Goal: Transaction & Acquisition: Purchase product/service

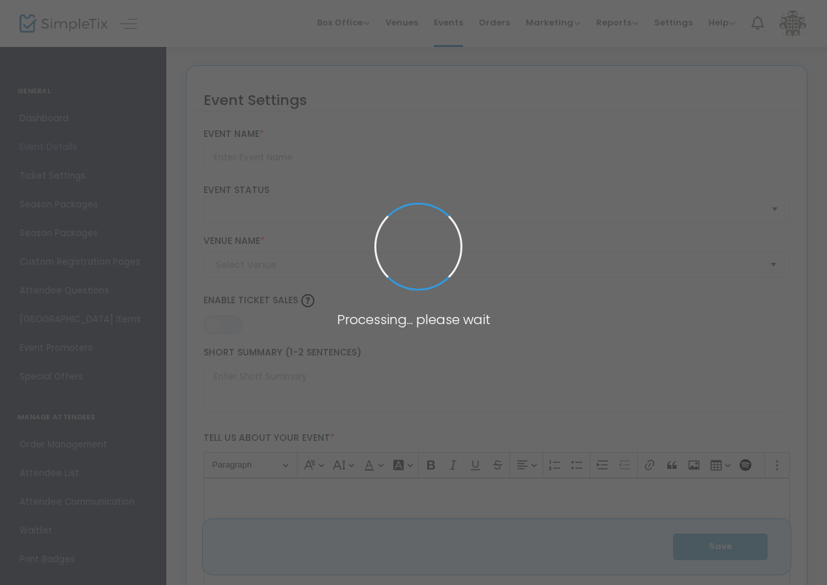
type input "ArtParty 2025 - Tickets"
type textarea "Join us to support the arts in [GEOGRAPHIC_DATA] for an evening of creativity a…"
type input "Buy Tickets"
type input "[GEOGRAPHIC_DATA]"
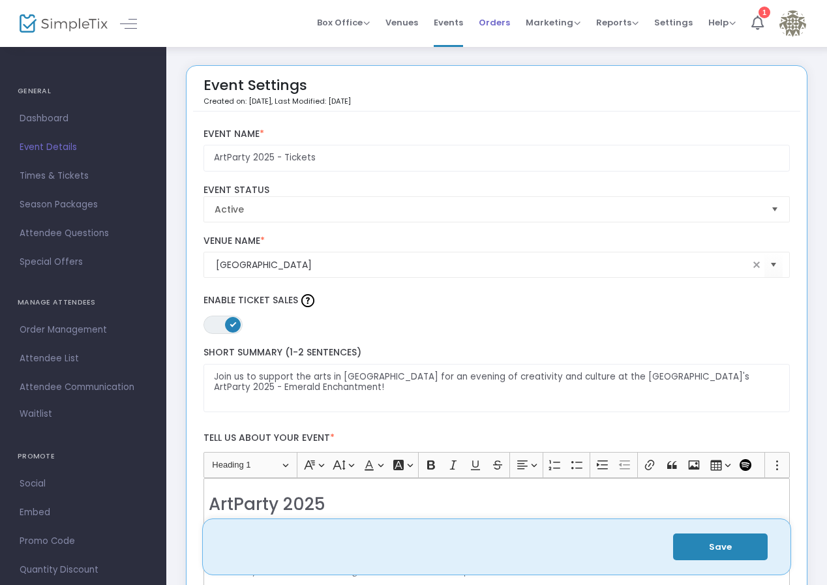
click at [504, 16] on span "Orders" at bounding box center [493, 22] width 31 height 33
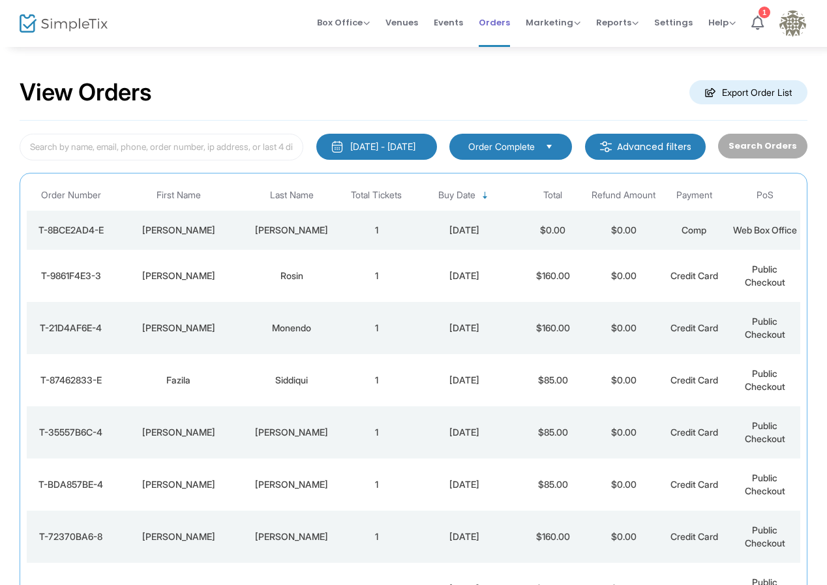
click at [486, 22] on span "Orders" at bounding box center [493, 22] width 31 height 33
click at [352, 18] on span "Box Office" at bounding box center [343, 22] width 53 height 12
click at [360, 44] on li "Sell Tickets" at bounding box center [363, 43] width 93 height 25
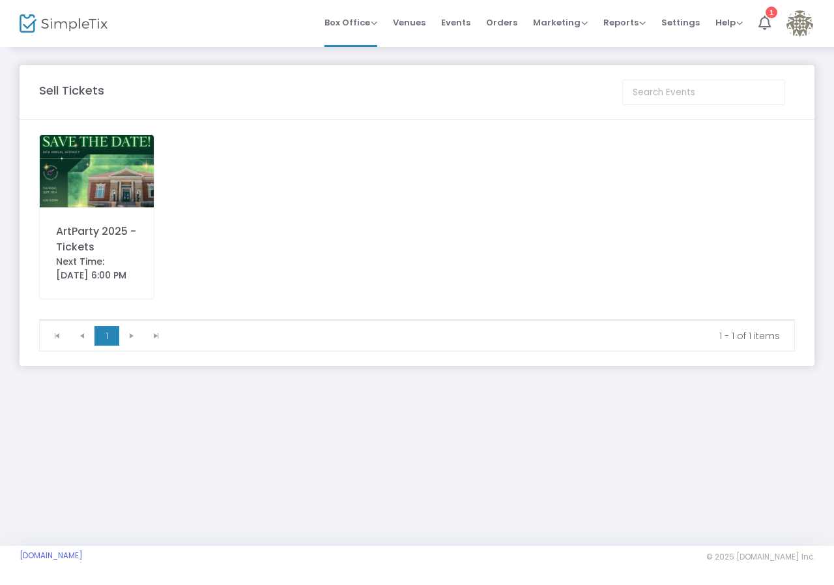
click at [76, 197] on img at bounding box center [97, 171] width 114 height 72
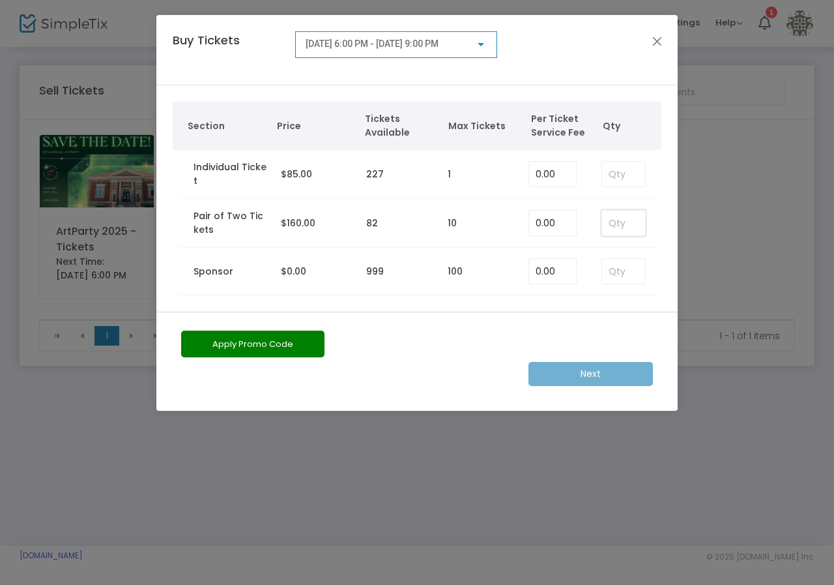
click at [627, 231] on input at bounding box center [623, 223] width 43 height 25
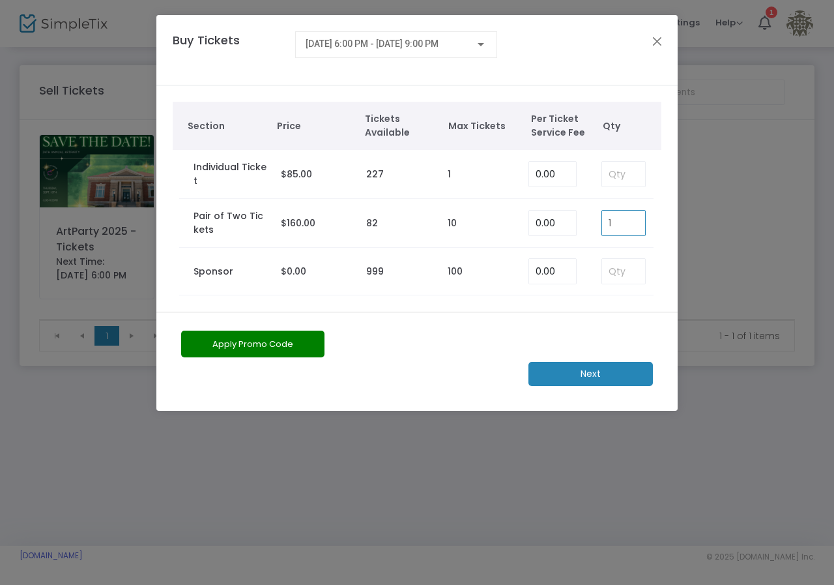
type input "1"
click at [286, 345] on button "Apply Promo Code" at bounding box center [252, 343] width 143 height 27
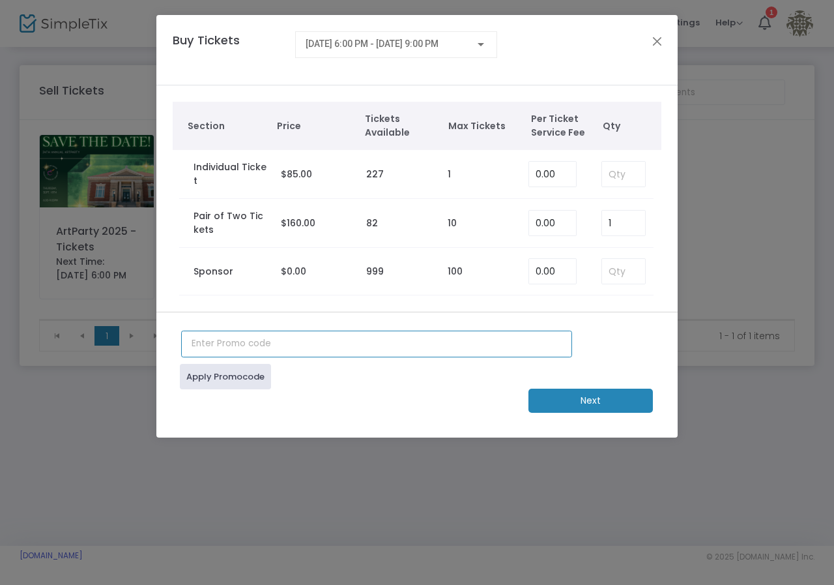
click at [252, 353] on input "text" at bounding box center [376, 343] width 391 height 27
type input "AP2025CHECKCASH"
click at [636, 392] on m-button "Next" at bounding box center [591, 400] width 125 height 24
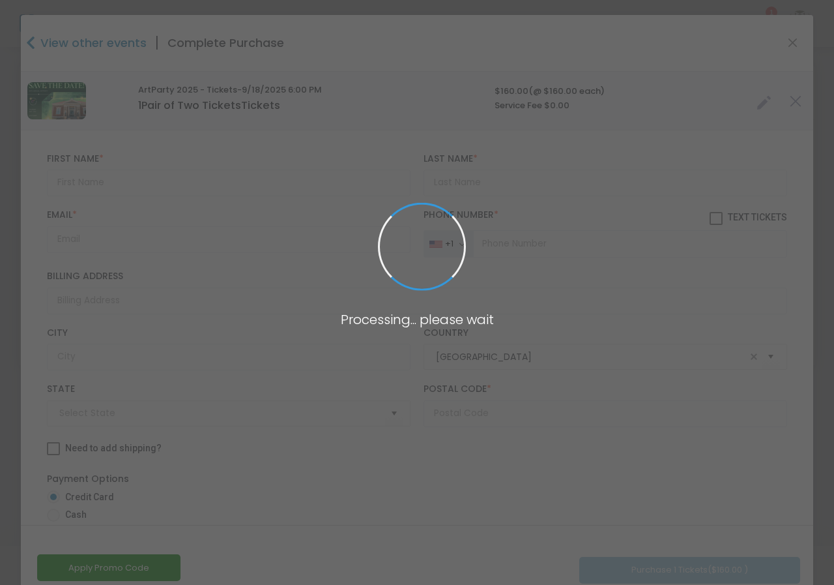
type input "[US_STATE]"
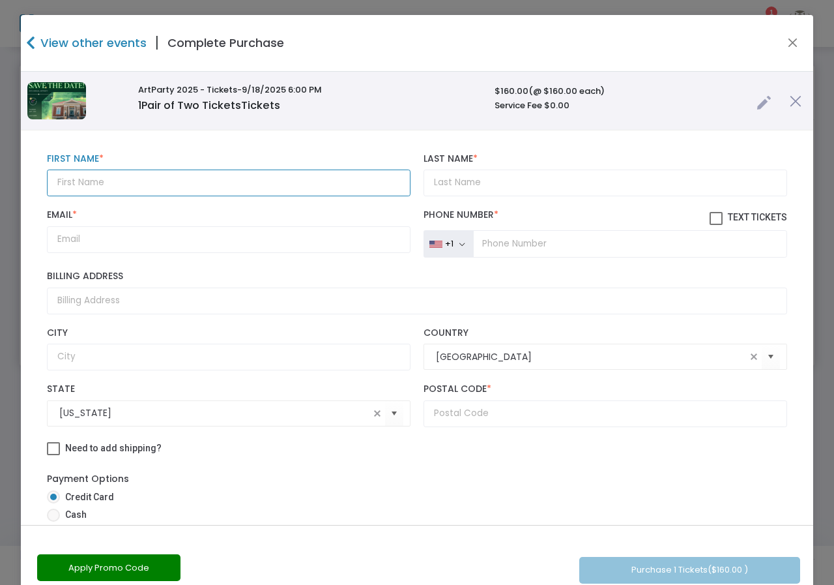
click at [106, 179] on input "text" at bounding box center [229, 182] width 364 height 27
click at [124, 171] on input "text" at bounding box center [229, 182] width 364 height 27
type input "[PERSON_NAME]"
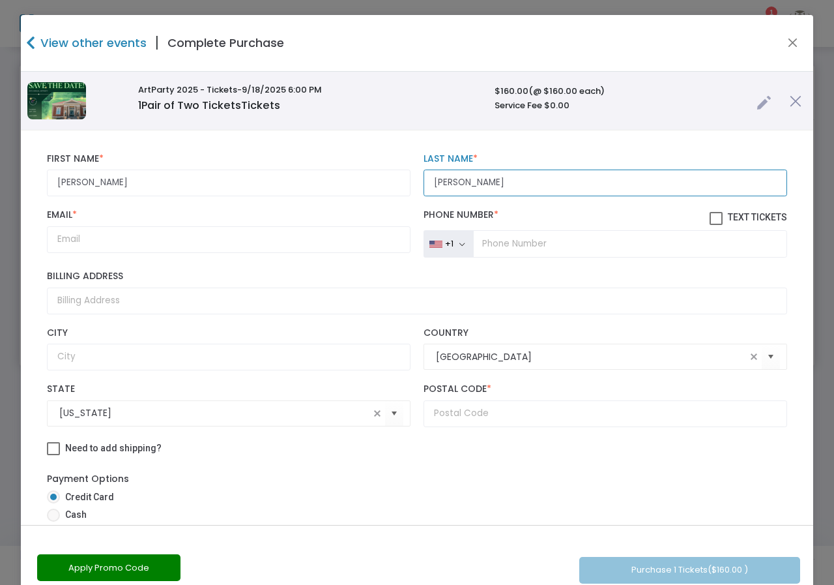
type input "[PERSON_NAME]"
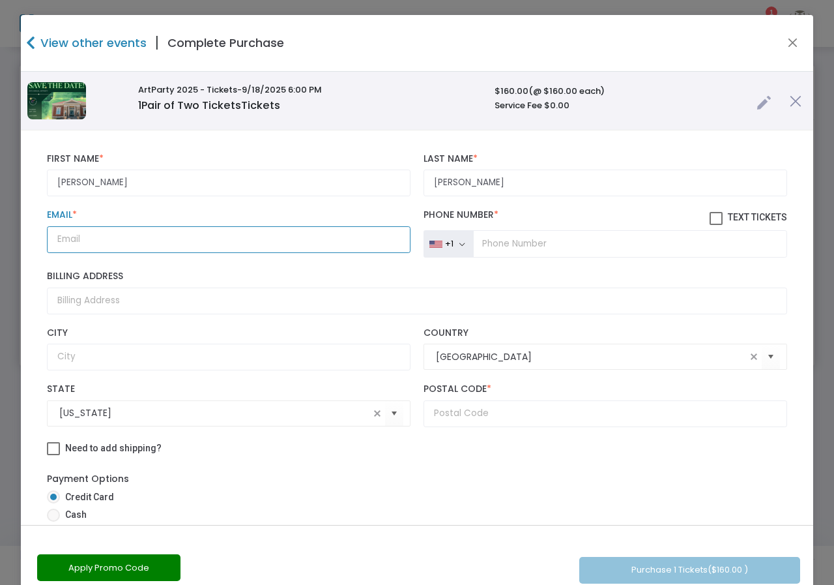
click at [97, 243] on input "Email *" at bounding box center [229, 239] width 364 height 27
type input "[EMAIL_ADDRESS][DOMAIN_NAME]"
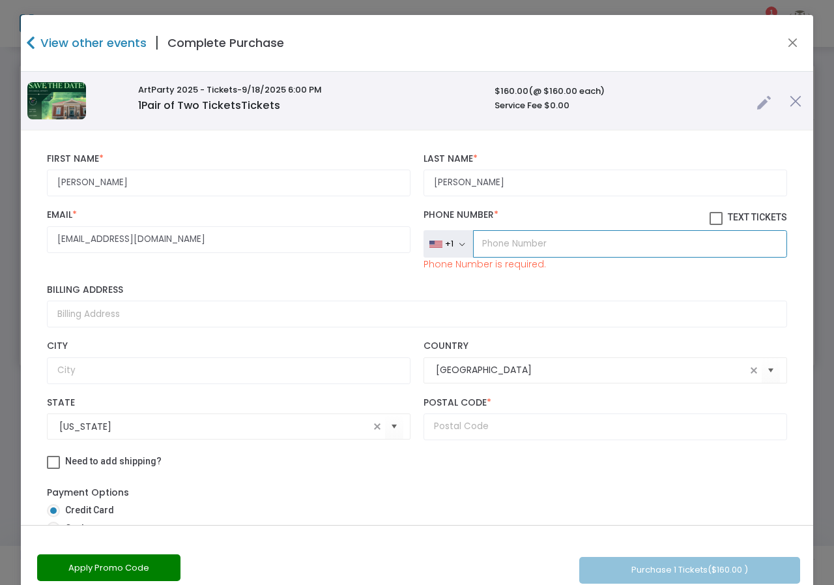
click at [512, 244] on input "tel" at bounding box center [630, 243] width 314 height 27
click at [553, 241] on input "tel" at bounding box center [630, 243] width 314 height 27
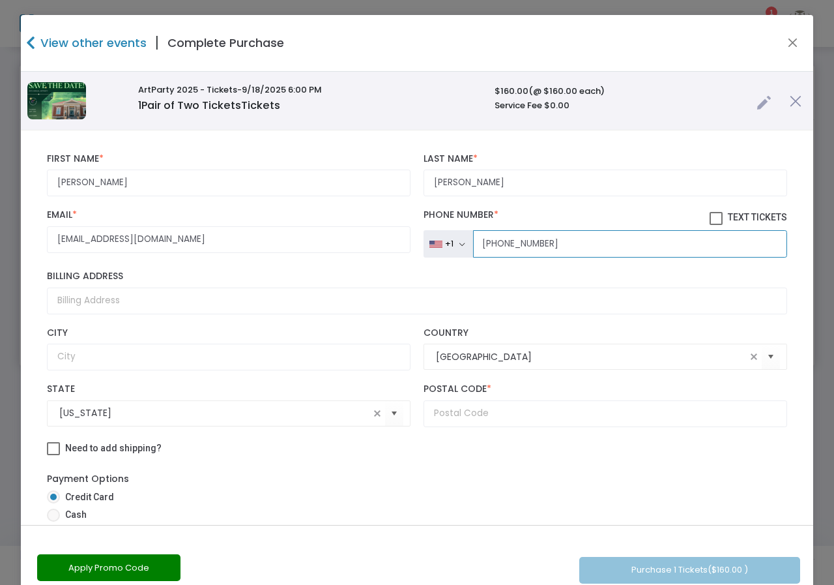
type input "[PHONE_NUMBER]"
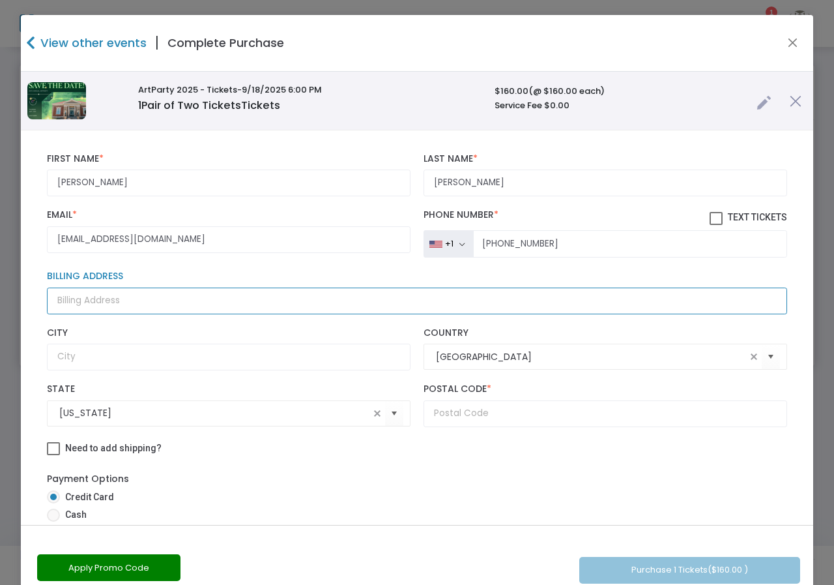
click at [87, 304] on input "Billing Address" at bounding box center [417, 300] width 740 height 27
type input "[STREET_ADDRESS]"
type input "[GEOGRAPHIC_DATA][PERSON_NAME]"
type input "48043"
